Goal: Transaction & Acquisition: Purchase product/service

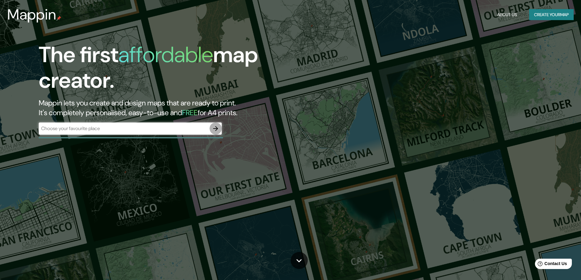
click at [216, 127] on icon "button" at bounding box center [215, 128] width 7 height 7
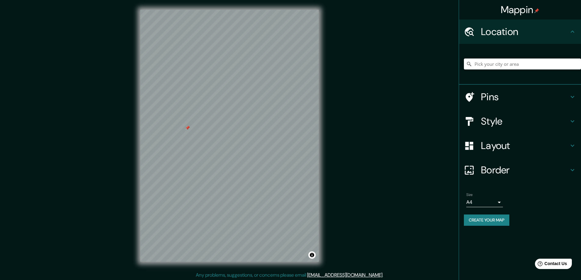
click at [479, 65] on input "Pick your city or area" at bounding box center [522, 64] width 117 height 11
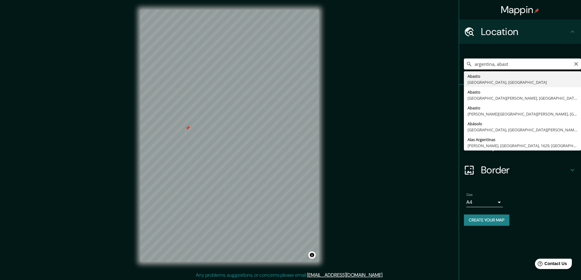
type input "Abasto, [GEOGRAPHIC_DATA], [GEOGRAPHIC_DATA]"
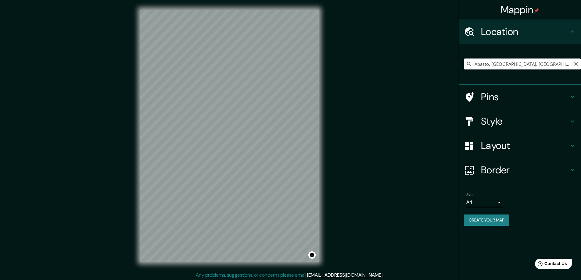
click at [482, 64] on input "Abasto, [GEOGRAPHIC_DATA], [GEOGRAPHIC_DATA]" at bounding box center [522, 64] width 117 height 11
click at [573, 64] on input "Abasto, [GEOGRAPHIC_DATA], [GEOGRAPHIC_DATA]" at bounding box center [522, 64] width 117 height 11
click at [575, 65] on icon "Clear" at bounding box center [576, 64] width 4 height 4
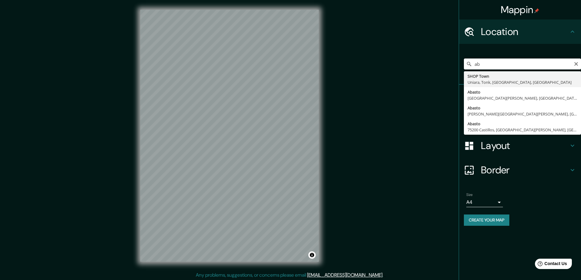
type input "a"
type input "[GEOGRAPHIC_DATA], [GEOGRAPHIC_DATA], [GEOGRAPHIC_DATA], Q8312, [GEOGRAPHIC_DAT…"
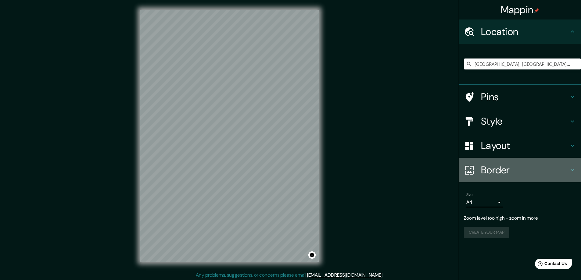
click at [489, 172] on h4 "Border" at bounding box center [525, 170] width 88 height 12
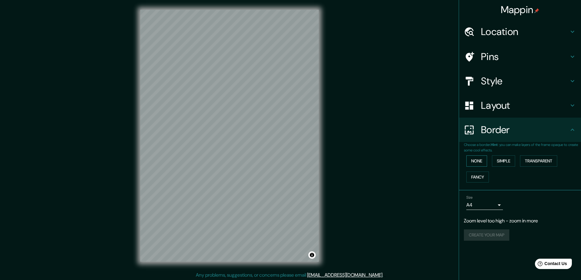
click at [483, 165] on button "None" at bounding box center [476, 161] width 21 height 11
click at [503, 164] on button "Simple" at bounding box center [503, 161] width 23 height 11
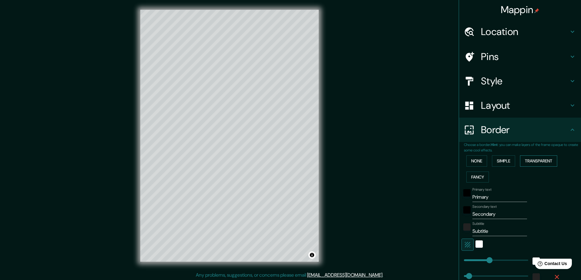
click at [536, 163] on button "Transparent" at bounding box center [538, 161] width 37 height 11
click at [479, 181] on button "Fancy" at bounding box center [477, 177] width 23 height 11
click at [471, 161] on button "None" at bounding box center [476, 161] width 21 height 11
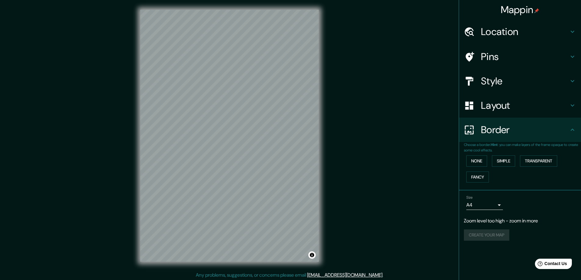
drag, startPoint x: 390, startPoint y: 74, endPoint x: 395, endPoint y: 94, distance: 20.2
click at [395, 94] on div "Mappin Location [GEOGRAPHIC_DATA], [GEOGRAPHIC_DATA], [GEOGRAPHIC_DATA], Q8312,…" at bounding box center [290, 141] width 581 height 282
click at [487, 98] on div "Layout" at bounding box center [520, 105] width 122 height 24
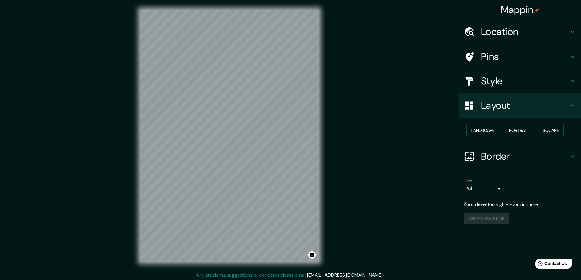
click at [491, 125] on div "Landscape [GEOGRAPHIC_DATA]" at bounding box center [522, 131] width 117 height 16
click at [491, 129] on button "Landscape" at bounding box center [482, 130] width 33 height 11
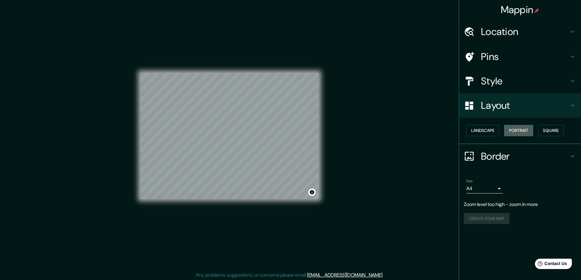
click at [511, 129] on button "Portrait" at bounding box center [518, 130] width 29 height 11
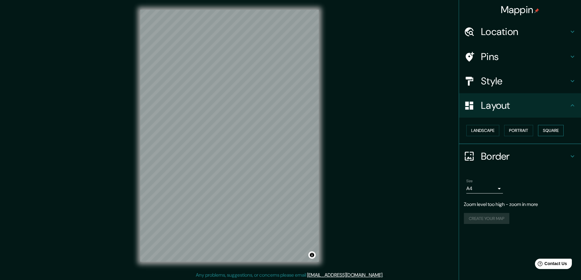
click at [545, 128] on button "Square" at bounding box center [551, 130] width 26 height 11
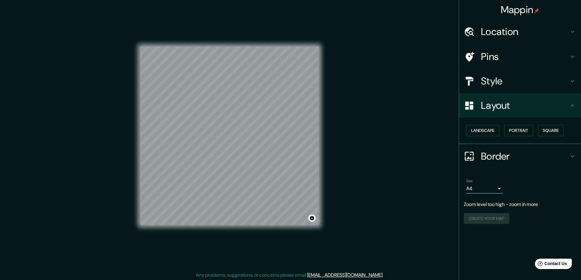
click at [494, 192] on body "Mappin Location [GEOGRAPHIC_DATA], [GEOGRAPHIC_DATA], [GEOGRAPHIC_DATA], Q8312,…" at bounding box center [290, 140] width 581 height 280
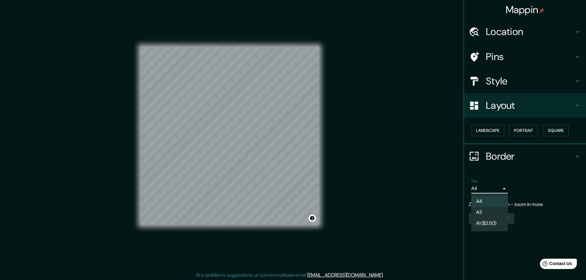
click at [490, 211] on li "A3" at bounding box center [489, 212] width 37 height 11
click at [496, 192] on body "Mappin Location [GEOGRAPHIC_DATA], [GEOGRAPHIC_DATA], [GEOGRAPHIC_DATA], Q8312,…" at bounding box center [293, 140] width 586 height 280
click at [494, 200] on li "A4" at bounding box center [489, 201] width 37 height 11
type input "single"
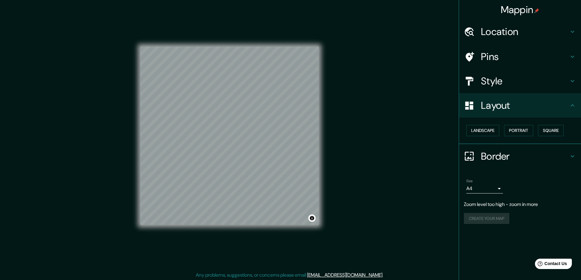
drag, startPoint x: 532, startPoint y: 191, endPoint x: 509, endPoint y: 209, distance: 29.3
click at [532, 191] on div "Size A4 single" at bounding box center [520, 187] width 112 height 20
